Goal: Task Accomplishment & Management: Complete application form

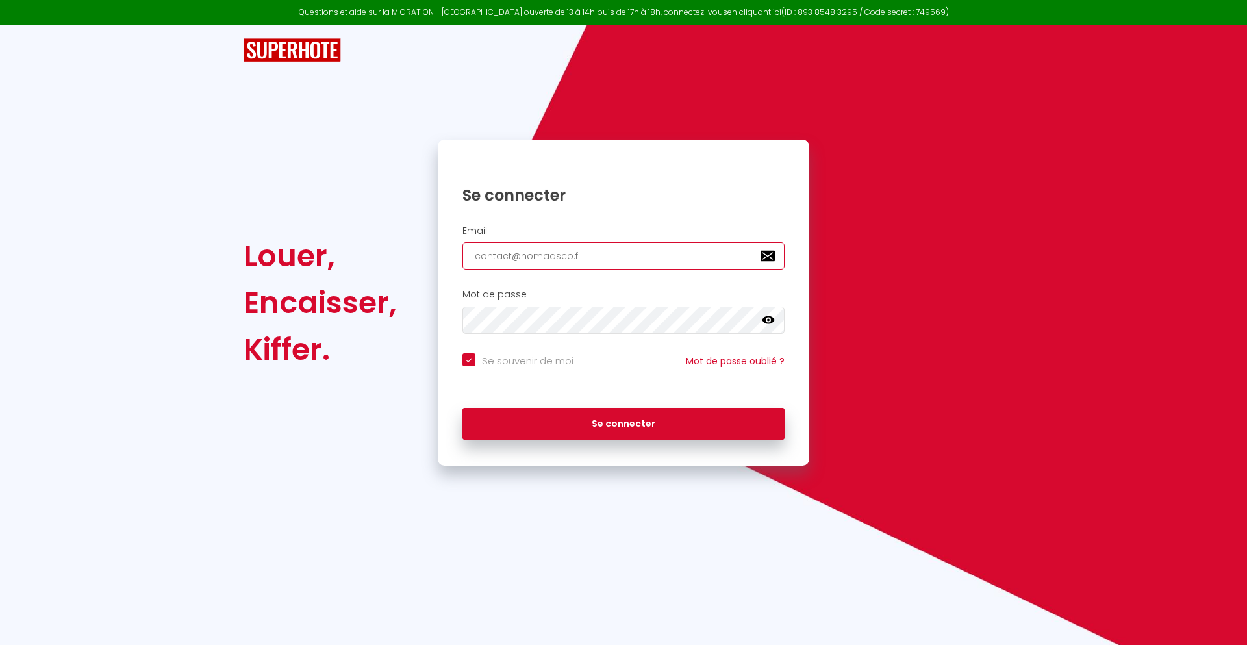
type input "[EMAIL_ADDRESS][DOMAIN_NAME]"
checkbox input "true"
type input "[EMAIL_ADDRESS][DOMAIN_NAME]"
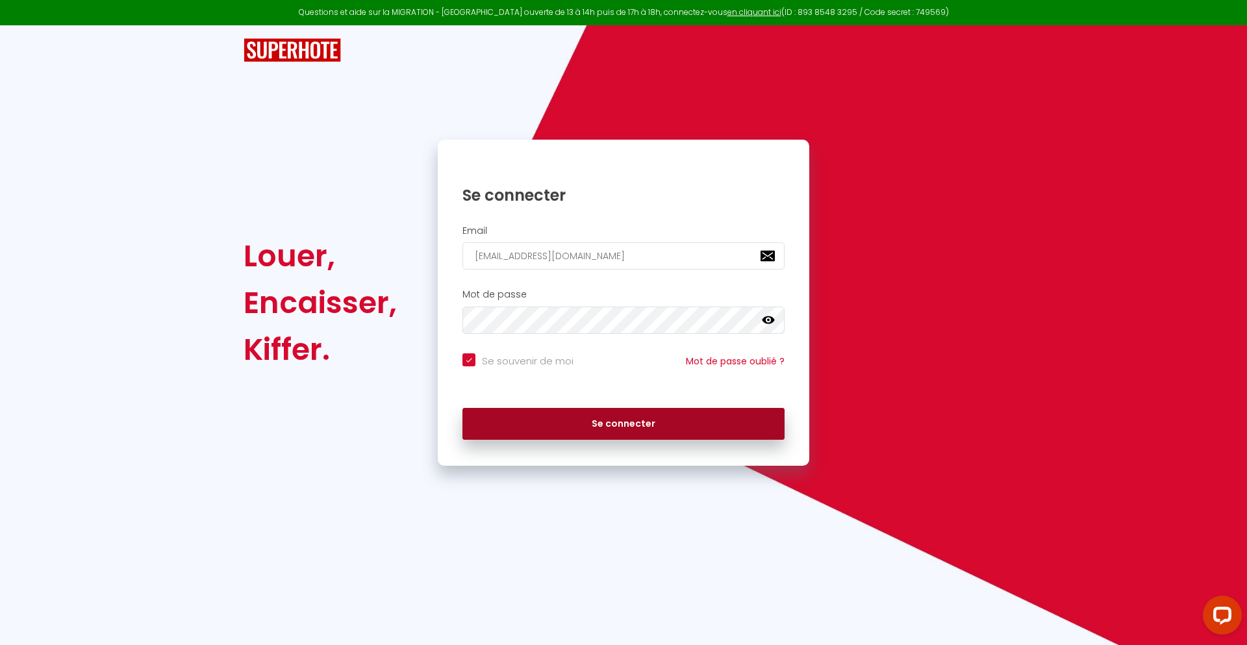
click at [623, 423] on button "Se connecter" at bounding box center [623, 424] width 322 height 32
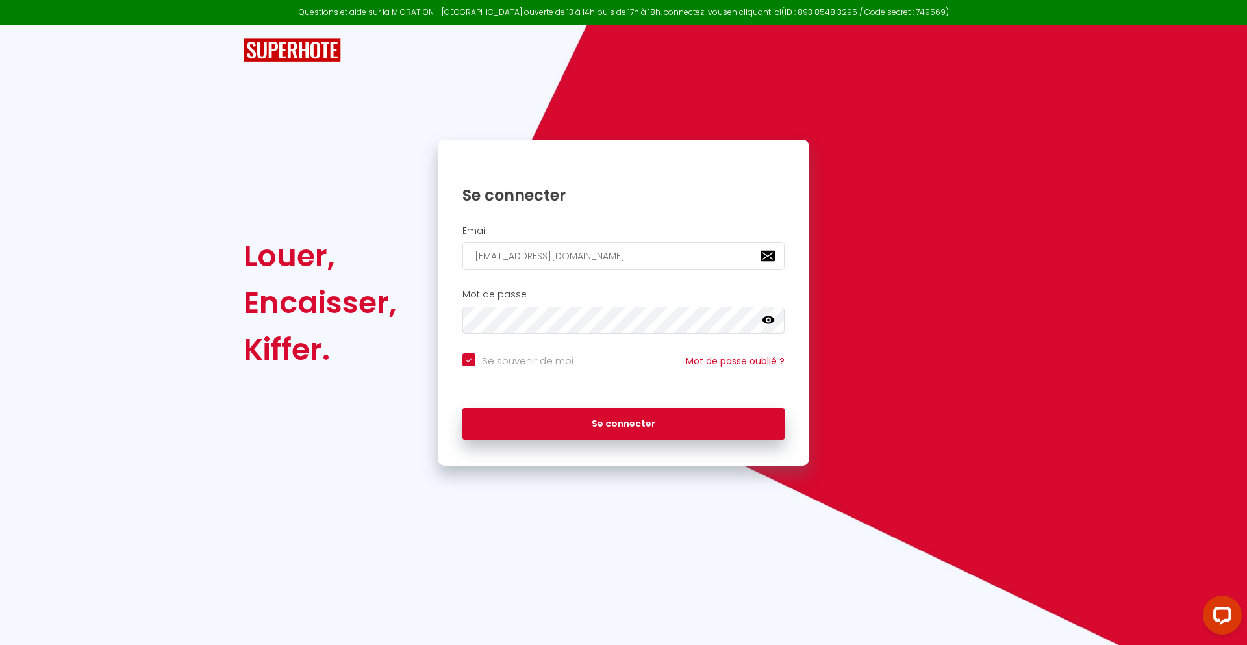
checkbox input "true"
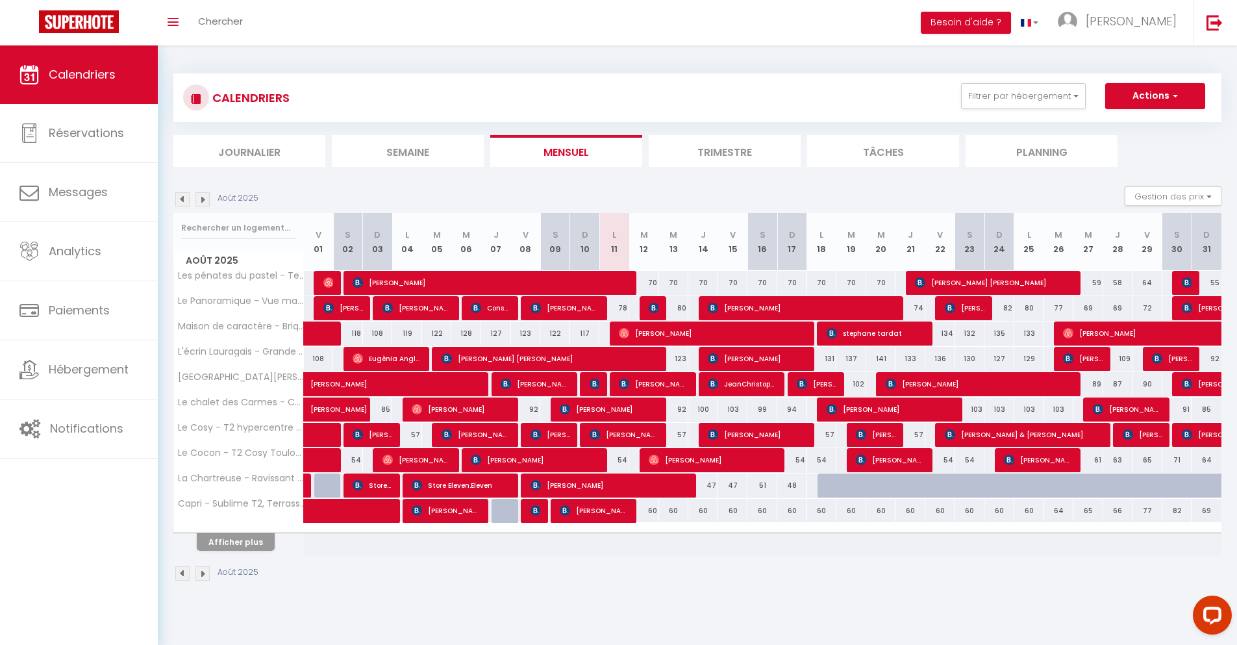
click at [249, 151] on li "Journalier" at bounding box center [249, 151] width 152 height 32
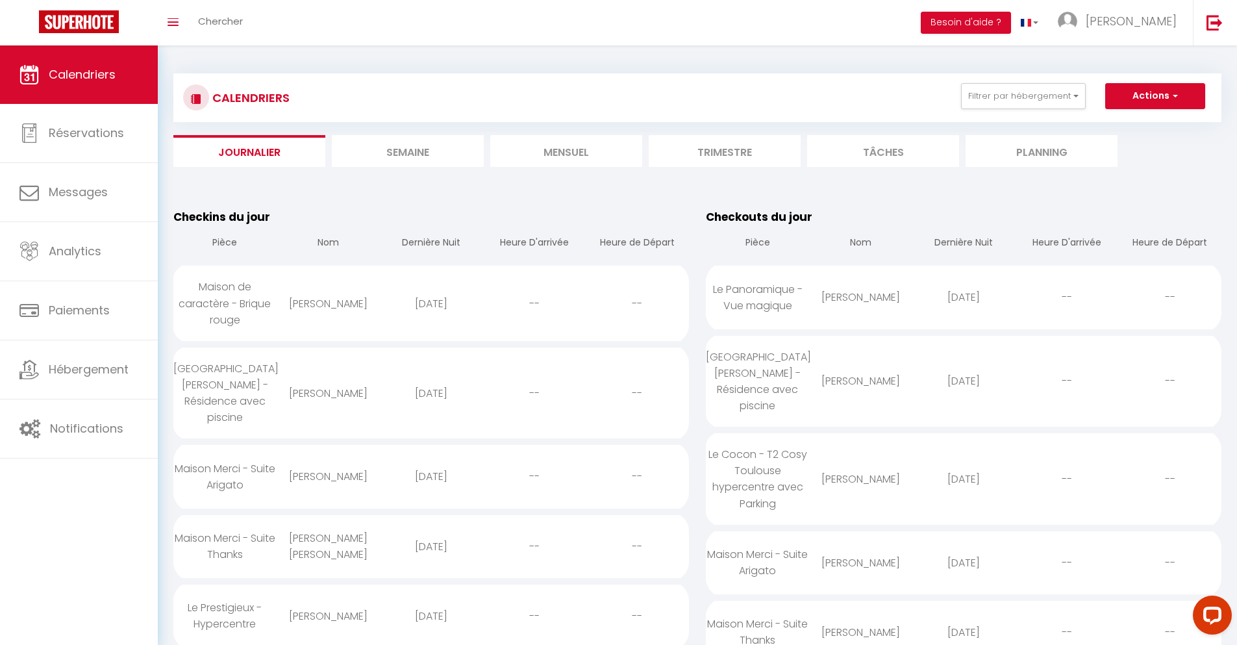
scroll to position [913, 0]
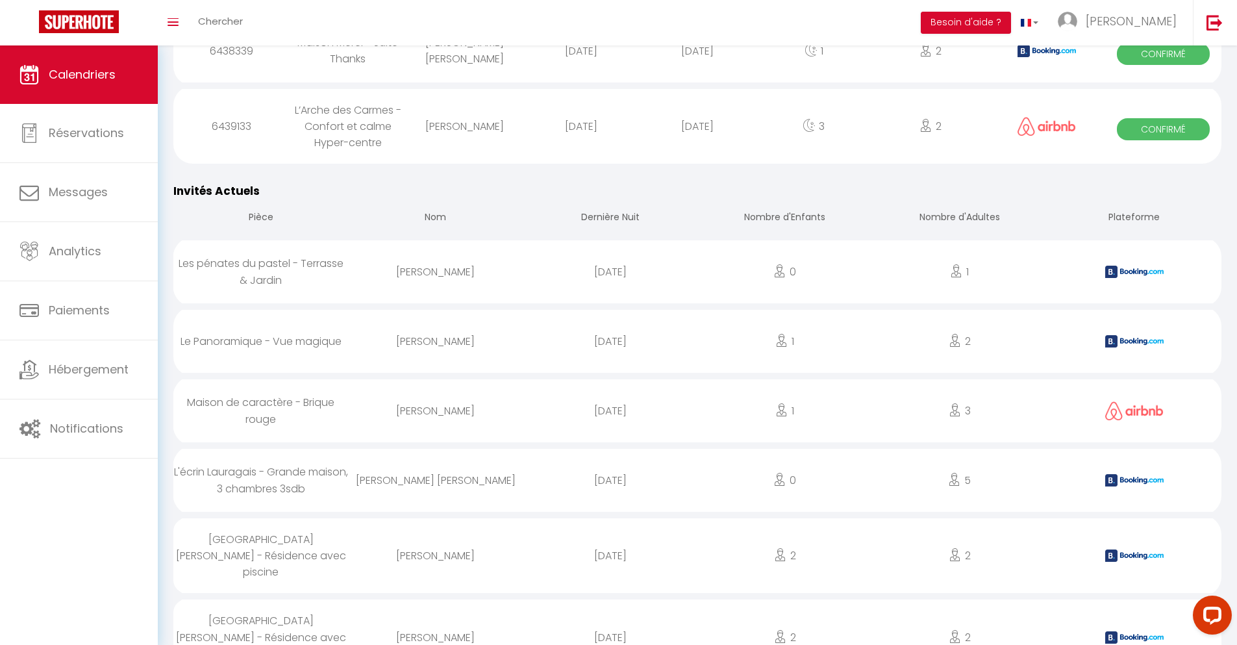
select select "0"
select select "1"
select select
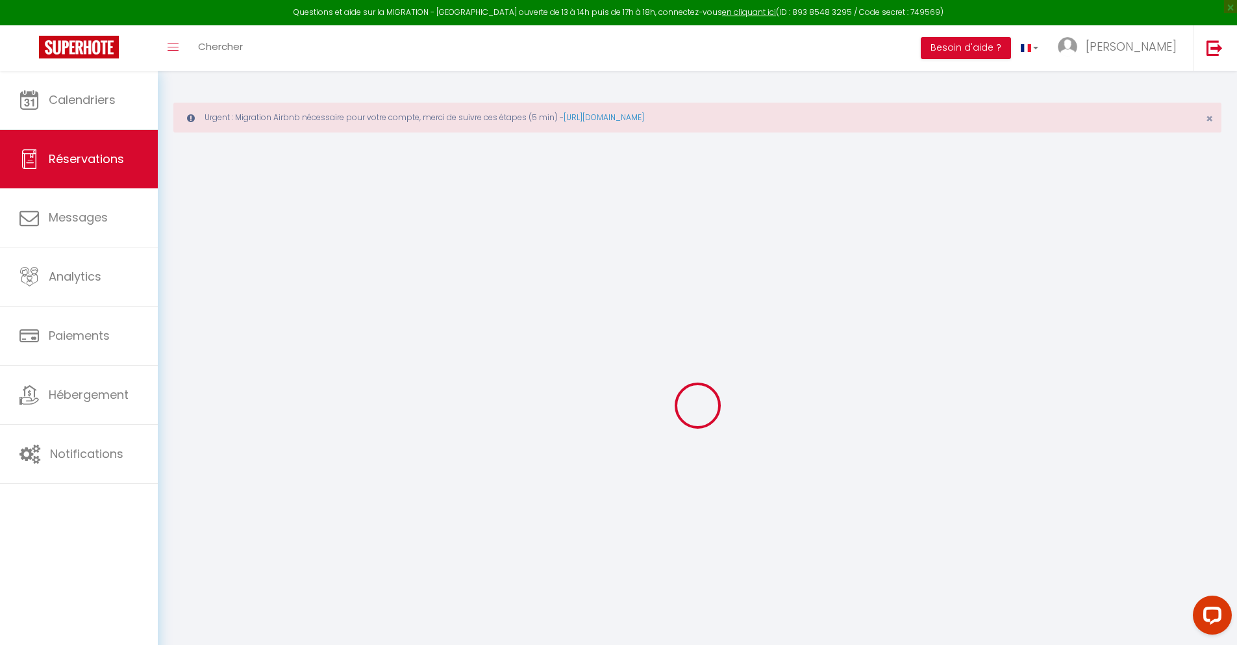
type input "[PERSON_NAME]"
type input "[EMAIL_ADDRESS][DOMAIN_NAME]"
type input "[PHONE_NUMBER]"
type input "."
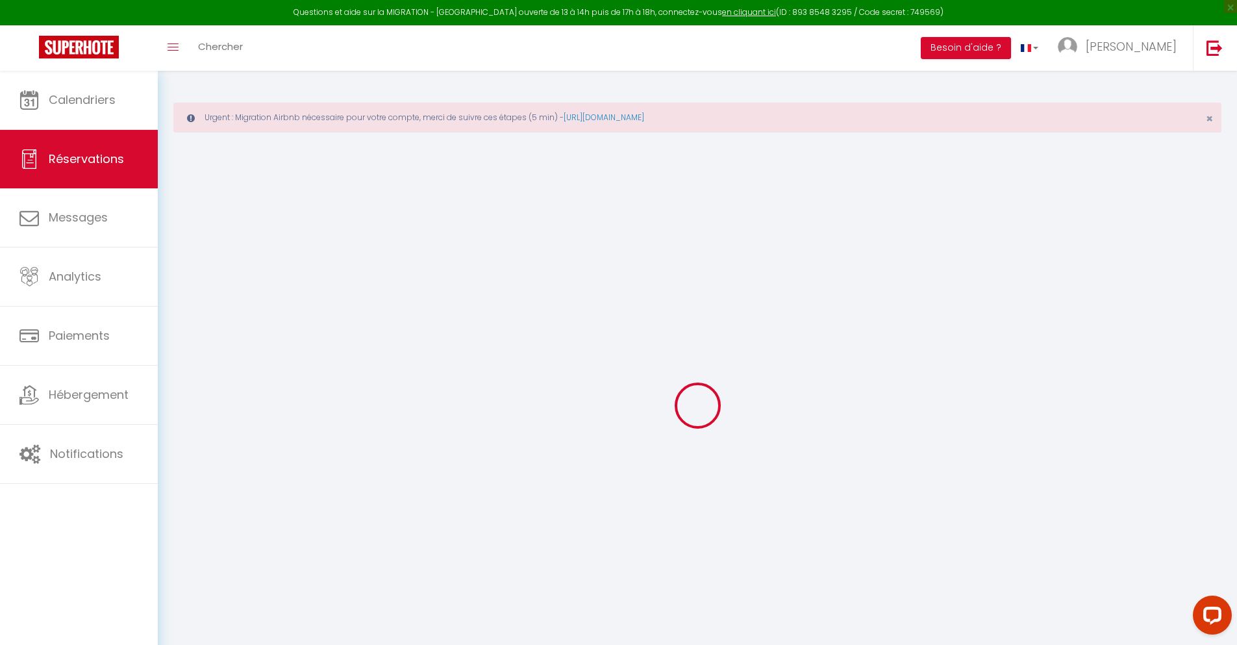
select select "ES"
type input "13.09"
type input "1.12"
select select "36910"
select select "1"
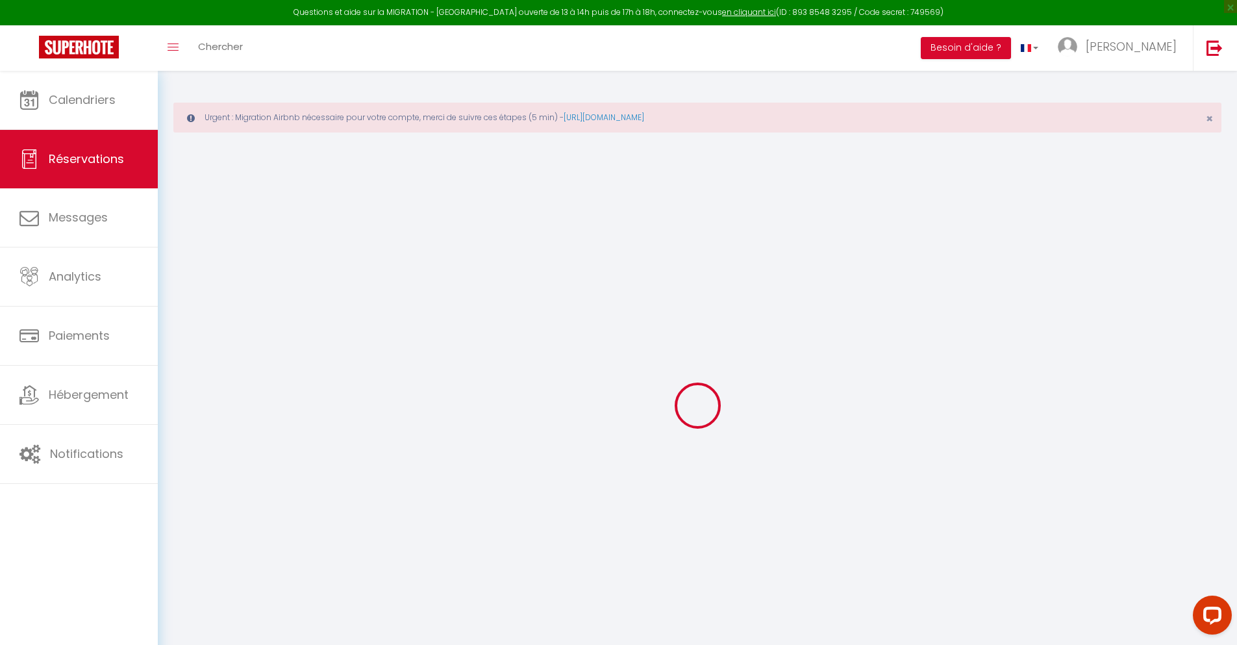
select select
type input "2"
select select "12"
select select
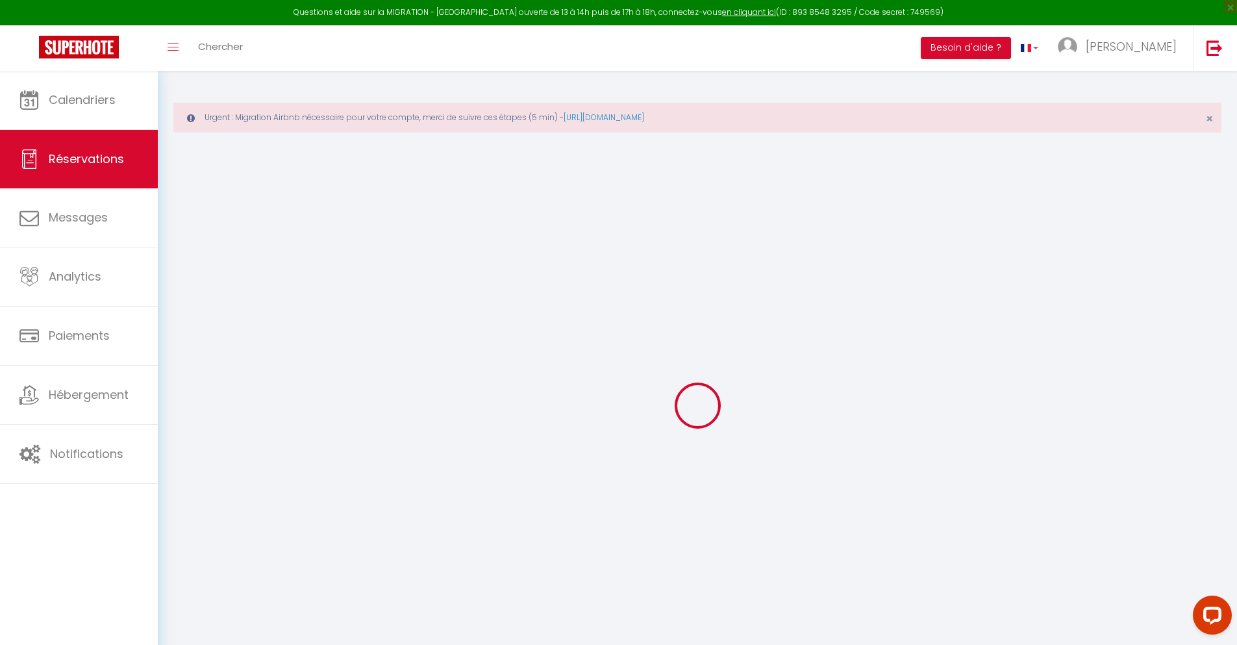
type input "46.98"
checkbox input "false"
type input "0"
select select "2"
type input "0"
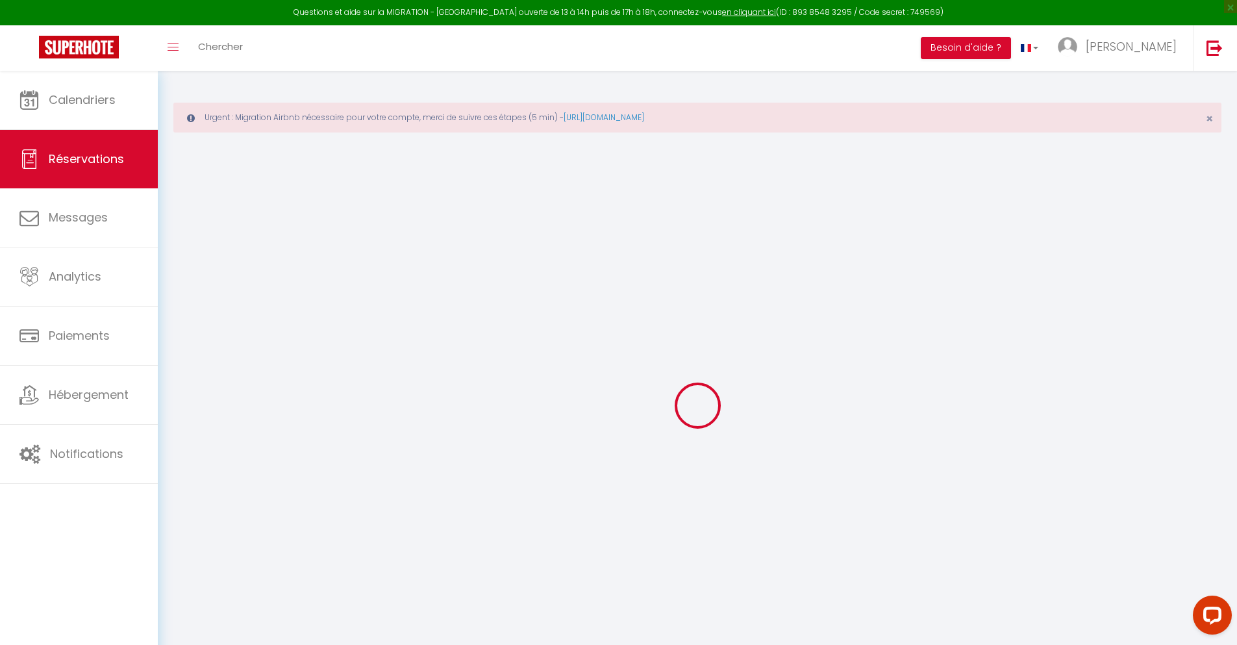
type input "0"
select select
select select "14"
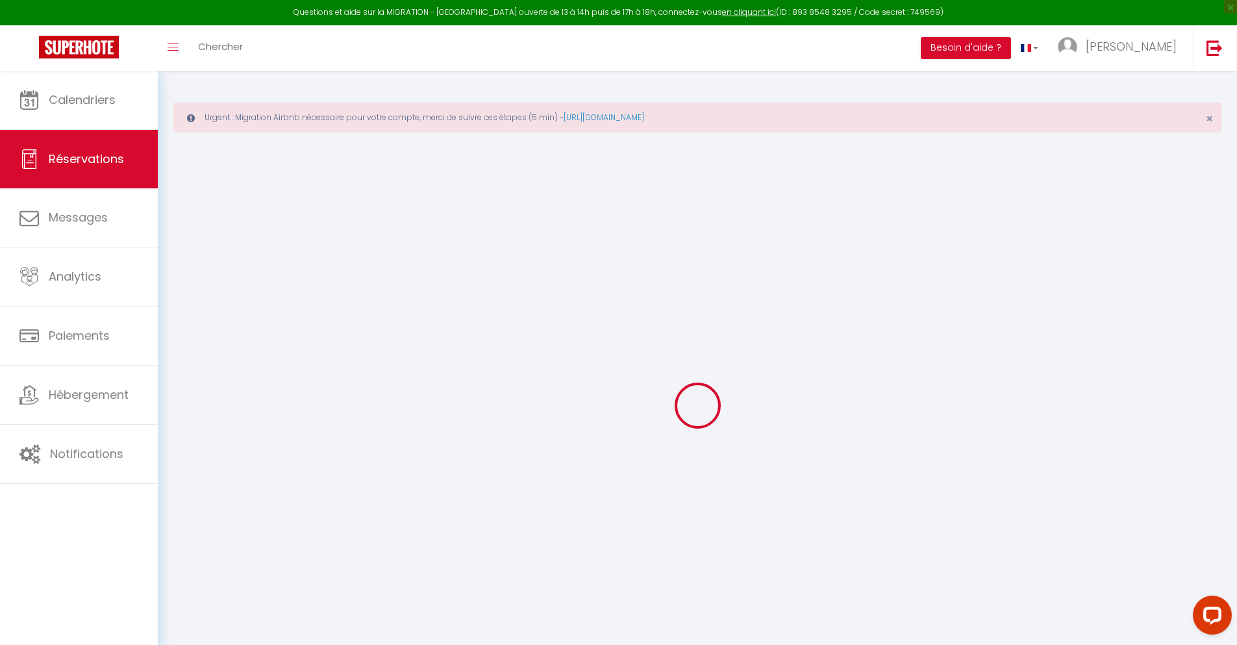
checkbox input "false"
select select
checkbox input "false"
select select
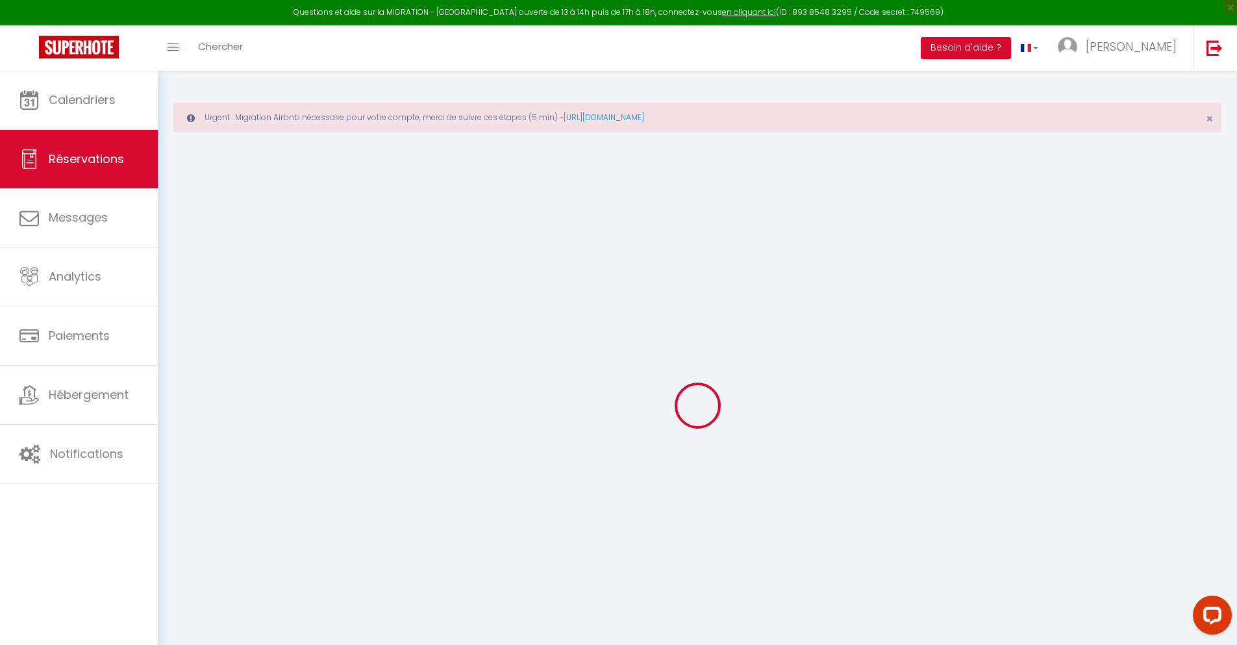
select select
checkbox input "false"
type textarea "** THIS RESERVATION HAS BEEN PRE-PAID ** BOOKING NOTE : Payment charge is EUR 1…"
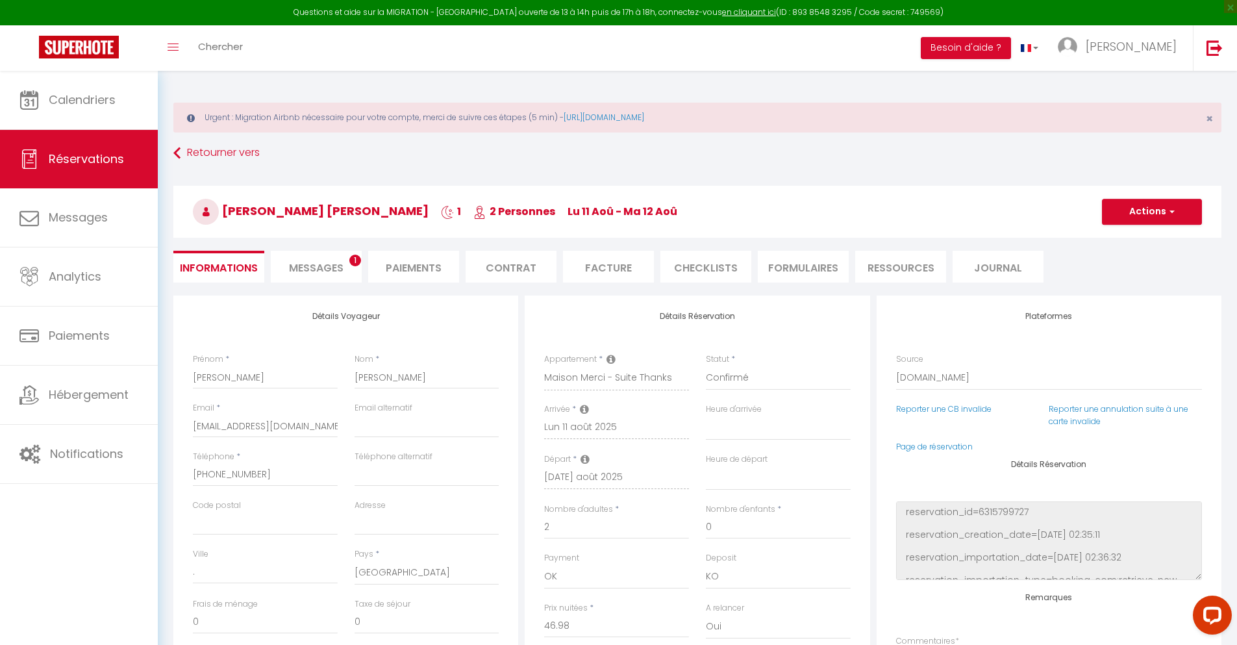
type input "30"
type input "3.08"
select select
checkbox input "false"
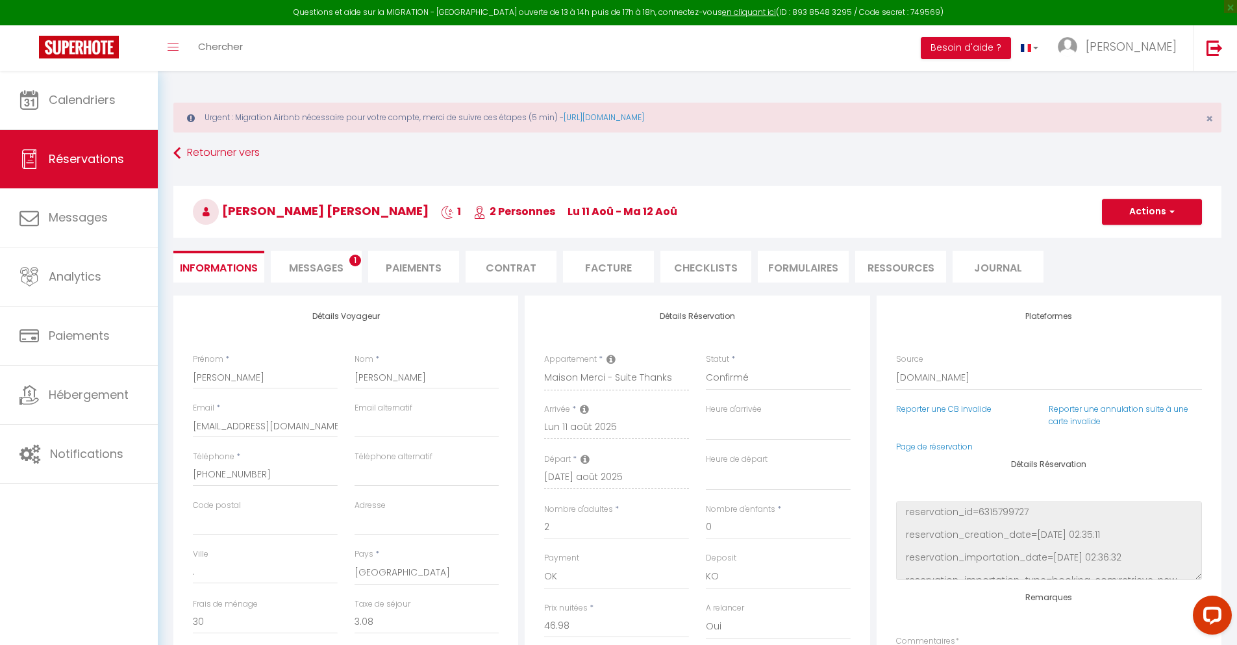
select select
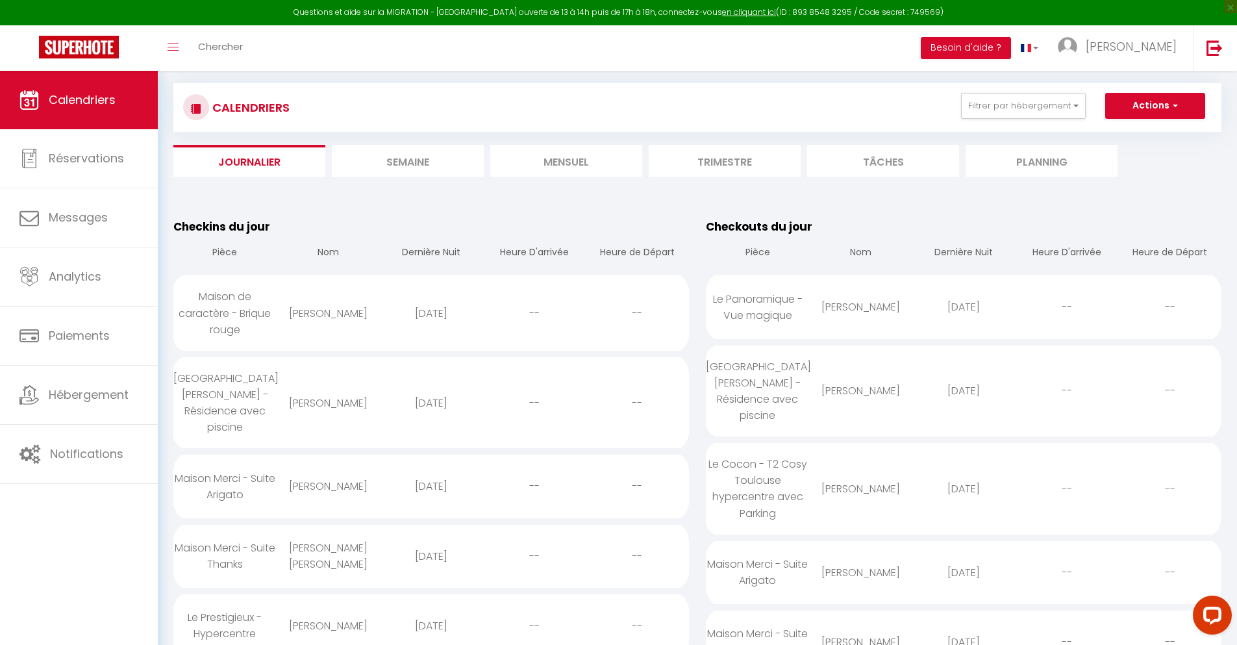
scroll to position [1063, 0]
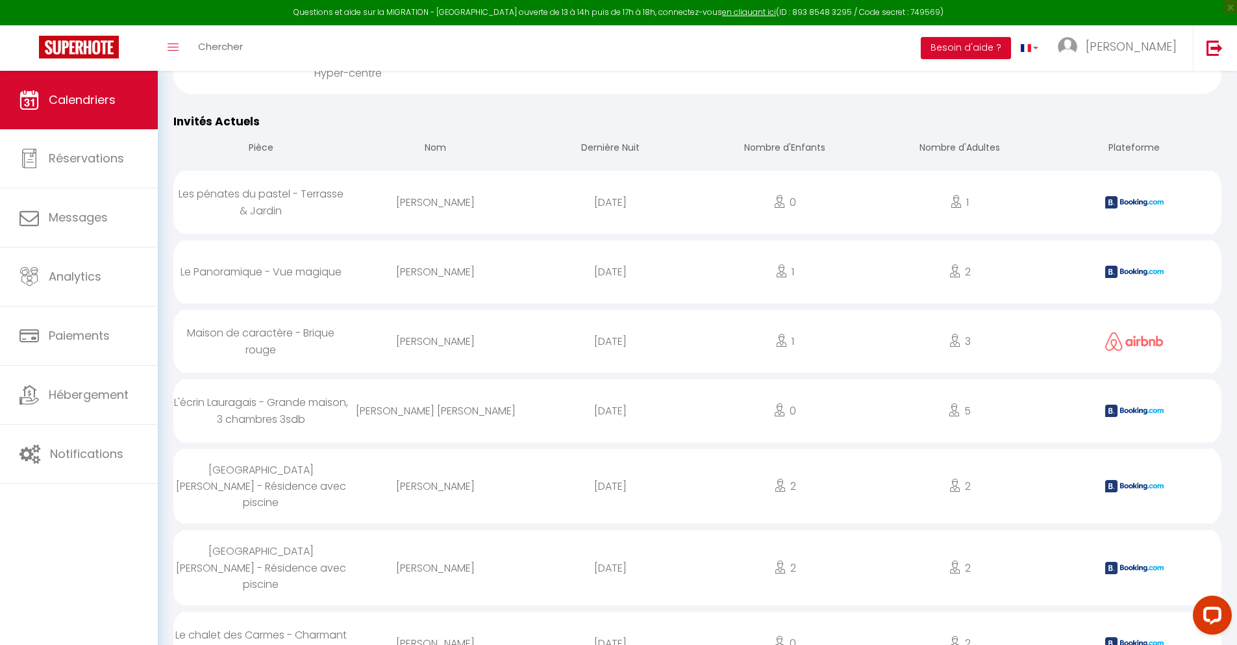
select select "0"
select select "1"
select select
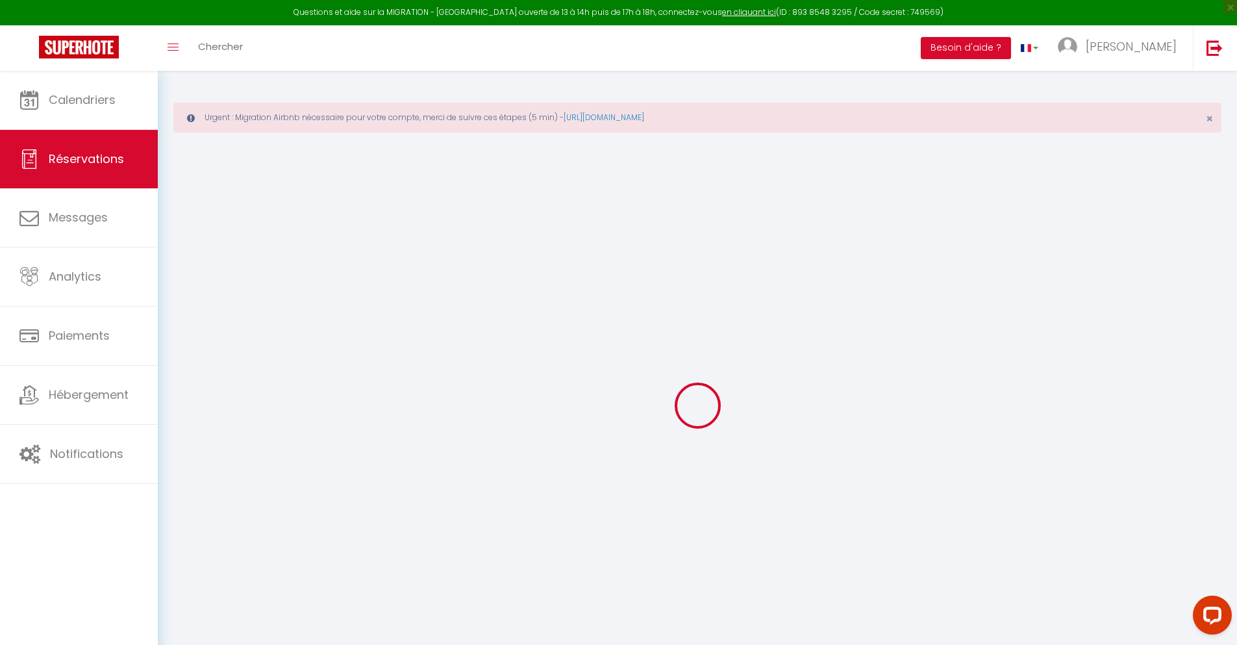
select select
checkbox input "false"
type textarea "isAutoTranslationEnabled=true user=[object Object] viewer=[object Object] heade…"
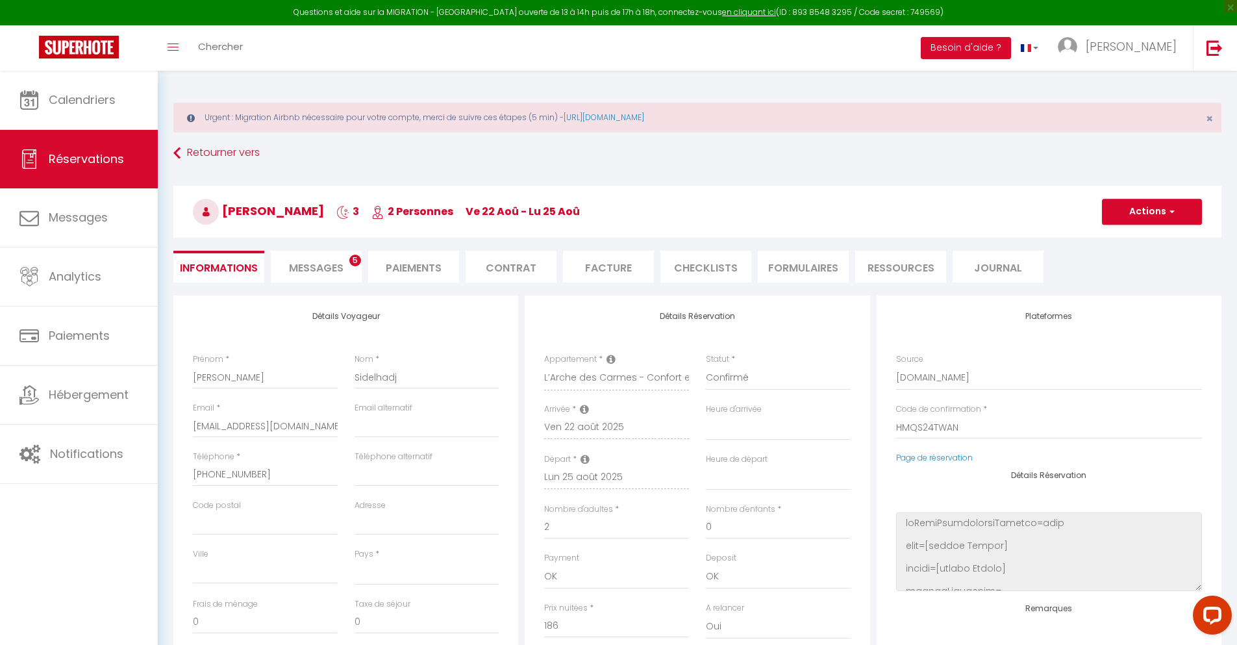
select select
type input "45"
type input "13.39"
select select
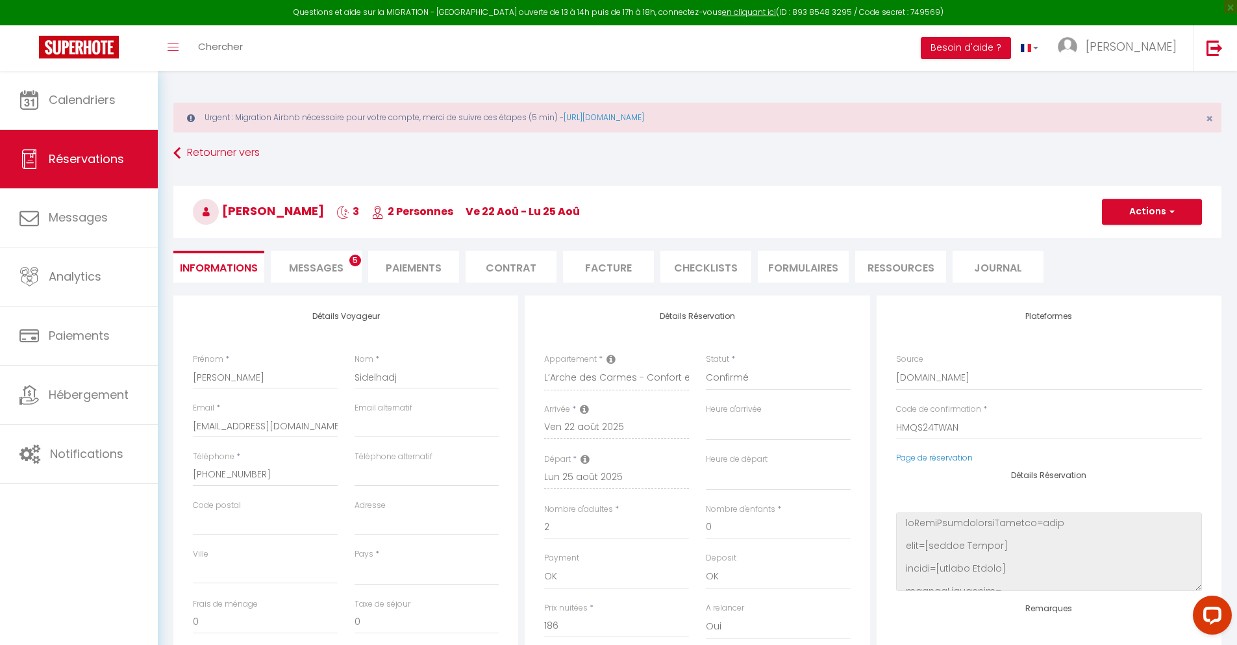
checkbox input "false"
type textarea "isAutoTranslationEnabled=true user=[object Object] viewer=[object Object] heade…"
select select
checkbox input "false"
type textarea "isAutoTranslationEnabled=true user=[object Object] viewer=[object Object] heade…"
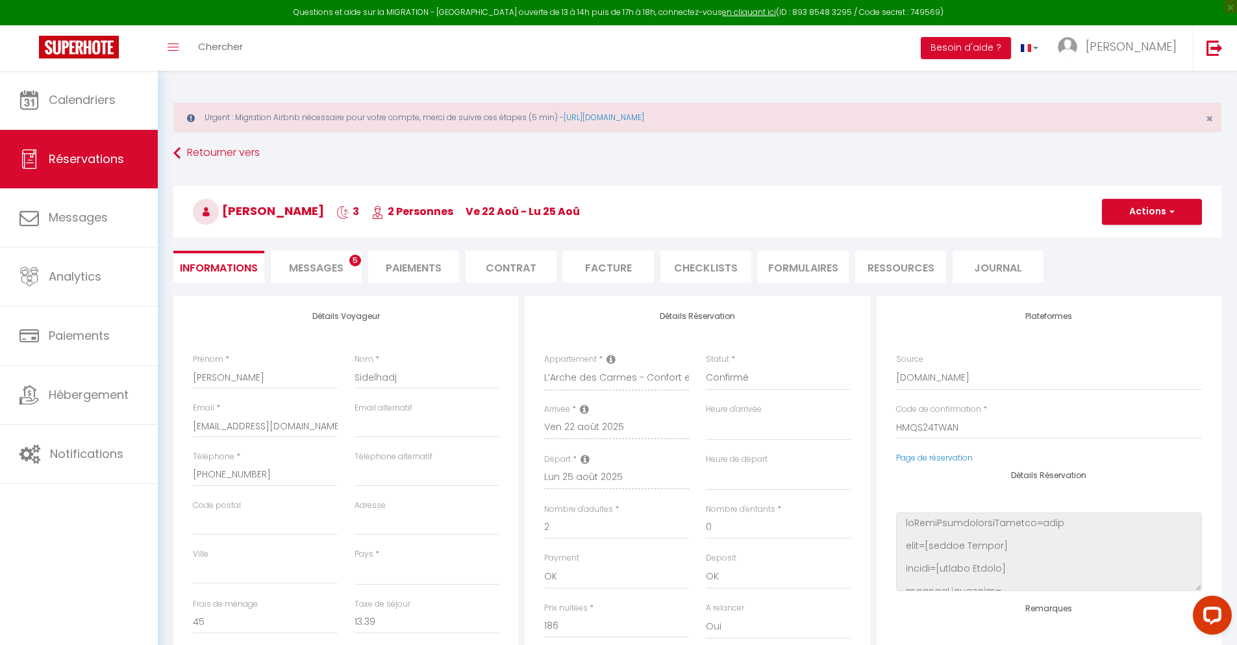
select select
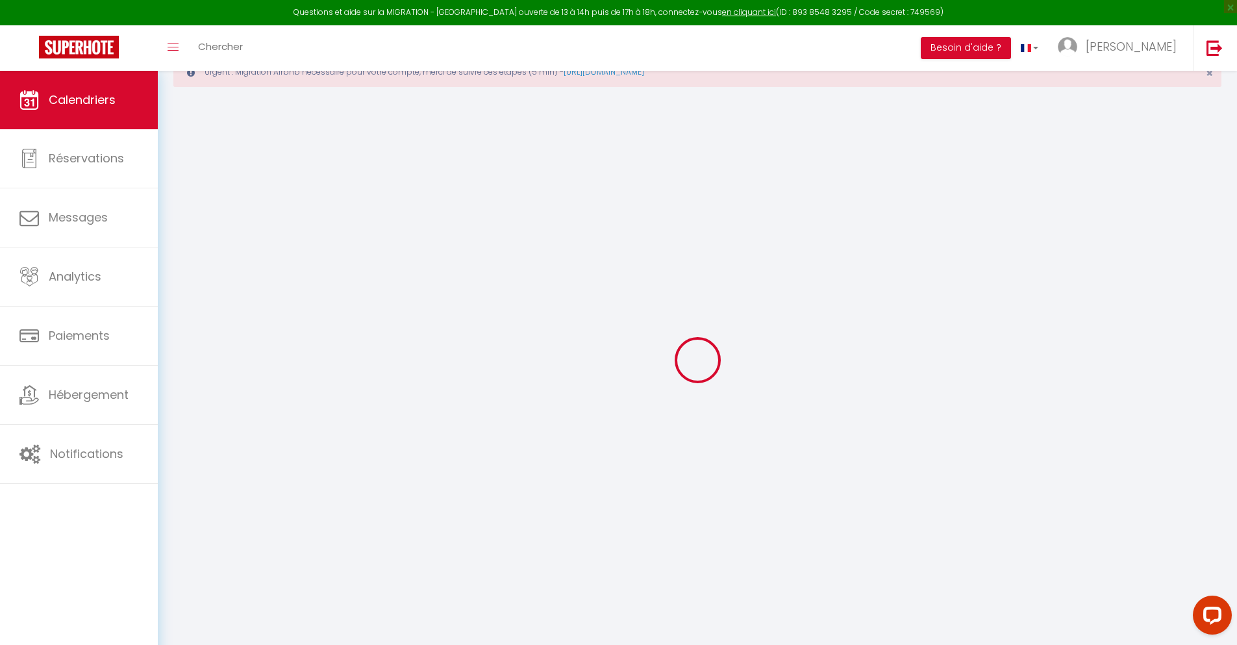
scroll to position [71, 0]
